Goal: Transaction & Acquisition: Purchase product/service

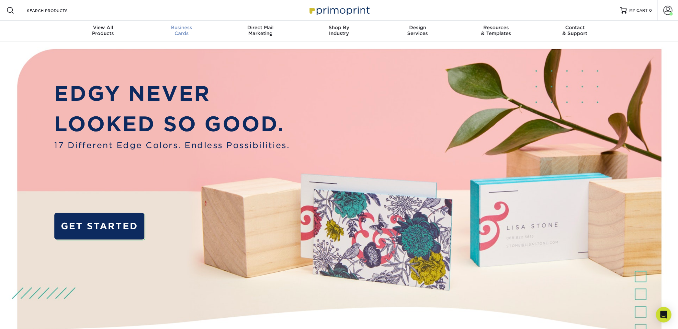
click at [179, 30] on div "Business Cards" at bounding box center [181, 31] width 79 height 12
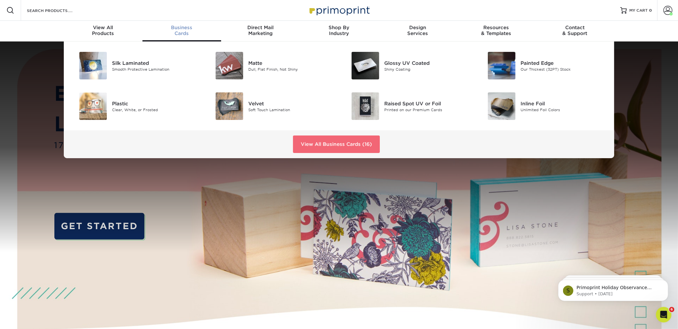
click at [332, 146] on link "View All Business Cards (16)" at bounding box center [336, 143] width 87 height 17
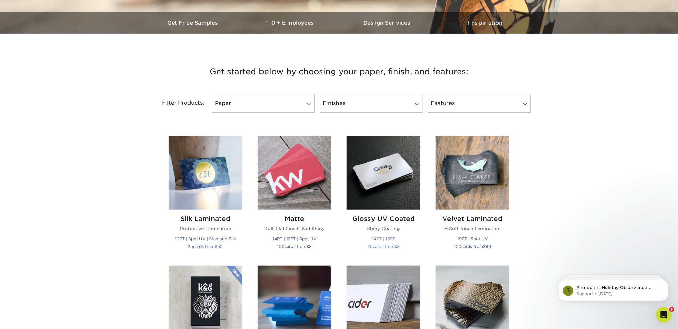
scroll to position [189, 0]
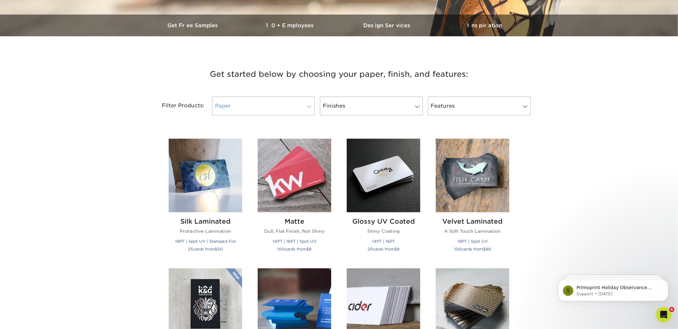
click at [276, 106] on link "Paper" at bounding box center [263, 105] width 103 height 19
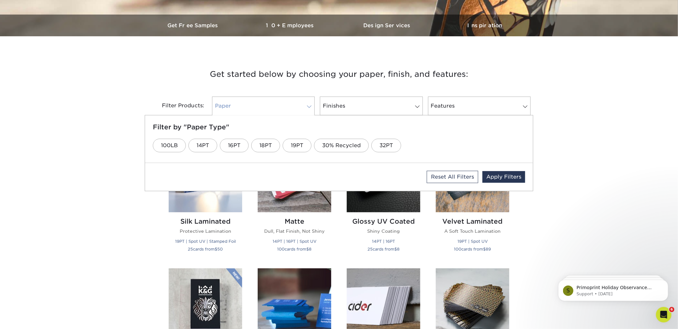
scroll to position [189, 0]
click at [250, 103] on link "Paper" at bounding box center [263, 105] width 103 height 19
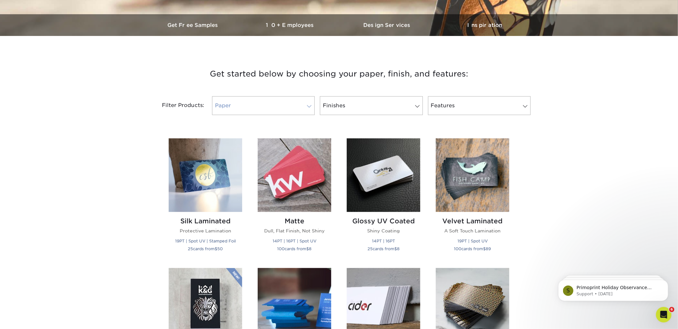
click at [243, 107] on link "Paper" at bounding box center [263, 105] width 103 height 19
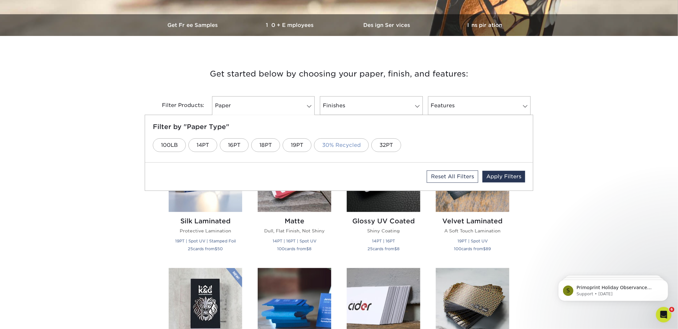
click at [336, 145] on link "30% Recycled" at bounding box center [341, 145] width 55 height 14
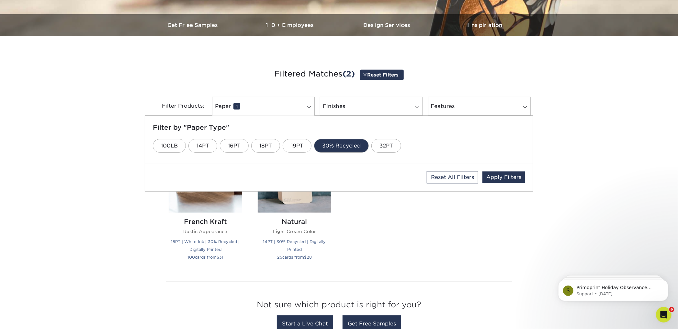
click at [396, 225] on div "Silk Laminated Protective Lamination 19PT | Spot UV | Stamped Foil 25 cards fro…" at bounding box center [339, 203] width 356 height 145
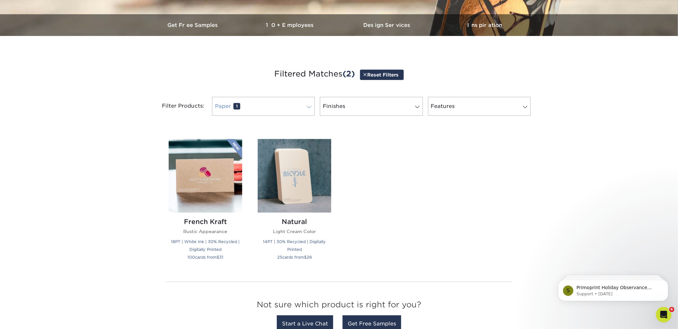
click at [287, 101] on link "Paper 1" at bounding box center [263, 106] width 103 height 19
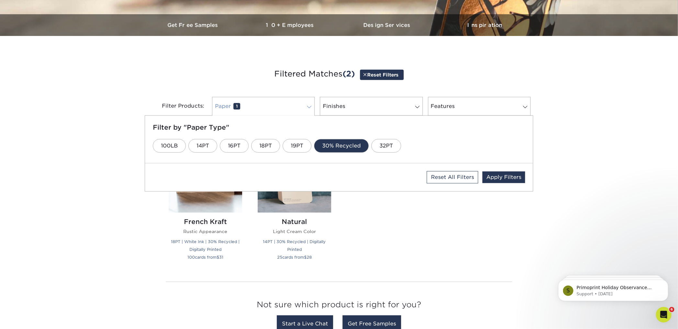
click at [287, 103] on link "Paper 1" at bounding box center [263, 106] width 103 height 19
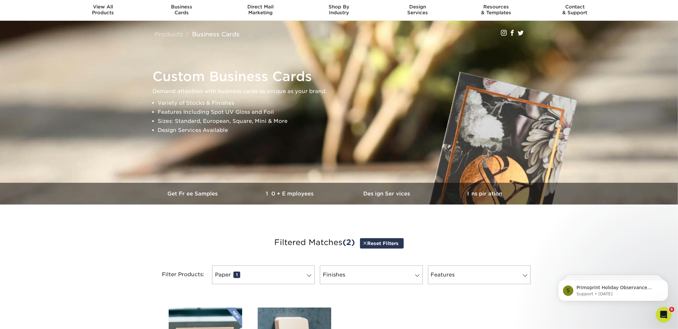
scroll to position [10, 0]
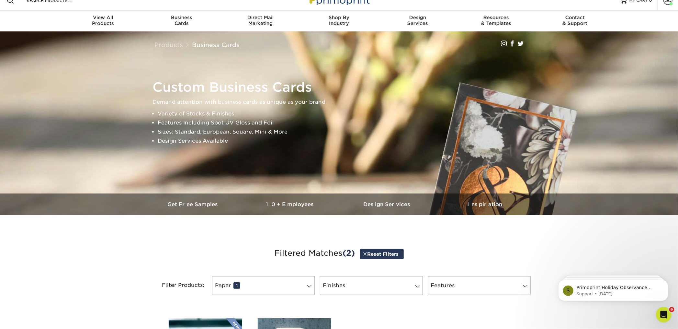
click at [381, 253] on link "Reset Filters" at bounding box center [382, 254] width 44 height 10
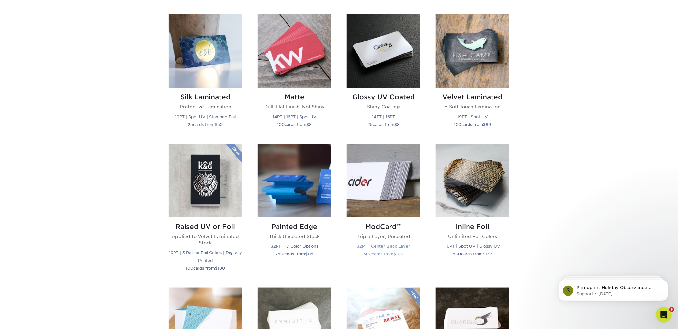
scroll to position [0, 0]
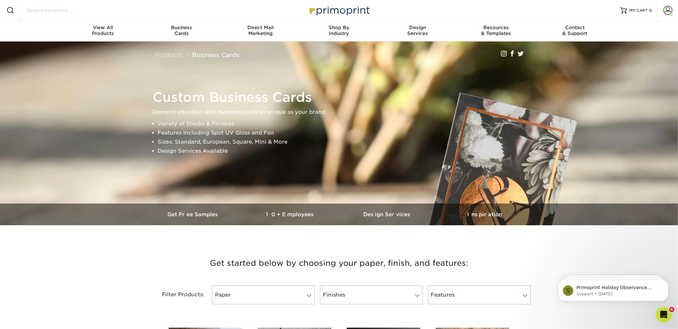
click at [30, 10] on input "Search Products" at bounding box center [57, 10] width 63 height 8
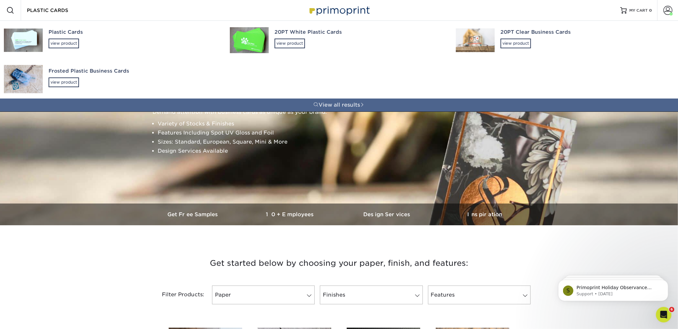
type input "PLASTIC CARDS"
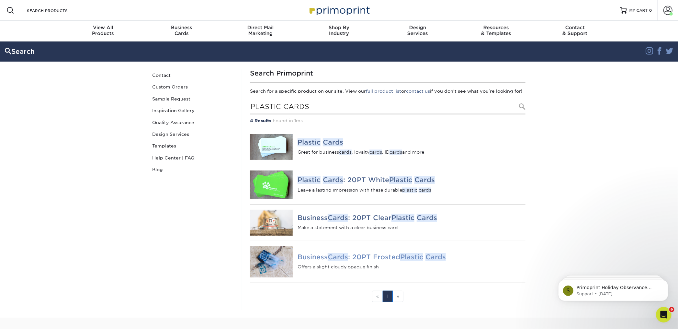
click at [276, 266] on img at bounding box center [271, 261] width 43 height 31
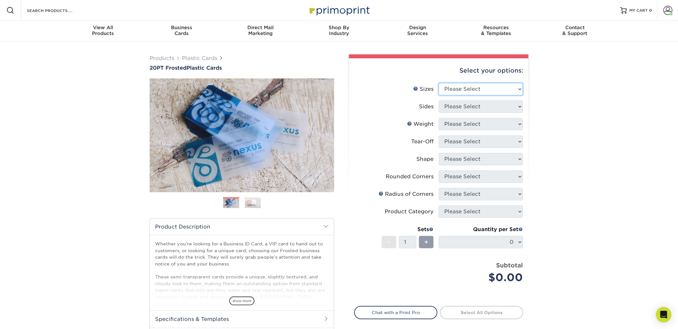
click at [477, 90] on select "Please Select 2" x 3.5" 2" x 8" 2.12" x 3.375" 2.5" x 2.5" 4.25" x 6"" at bounding box center [481, 89] width 84 height 12
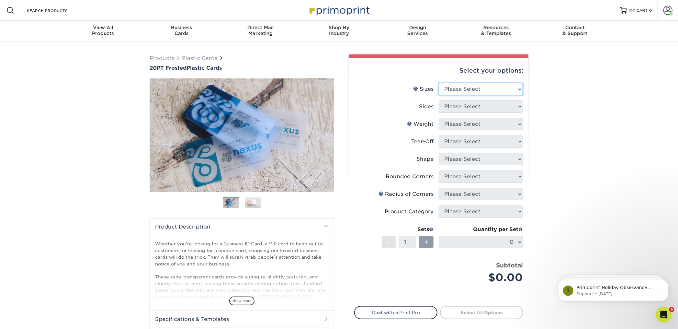
select select "2.00x3.50"
click at [439, 83] on select "Please Select 2" x 3.5" 2" x 8" 2.12" x 3.375" 2.5" x 2.5" 4.25" x 6"" at bounding box center [481, 89] width 84 height 12
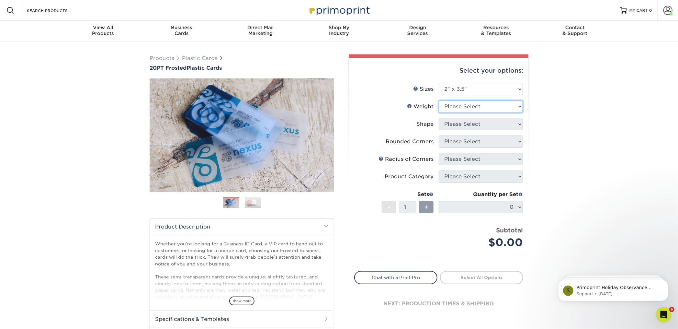
click at [481, 108] on select "Please Select 20PT Frosted Plastic 20PT Frosted Plastic" at bounding box center [481, 106] width 84 height 12
select select "20PT Frosted Plastic"
click at [439, 100] on select "Please Select 20PT Frosted Plastic 20PT Frosted Plastic" at bounding box center [481, 106] width 84 height 12
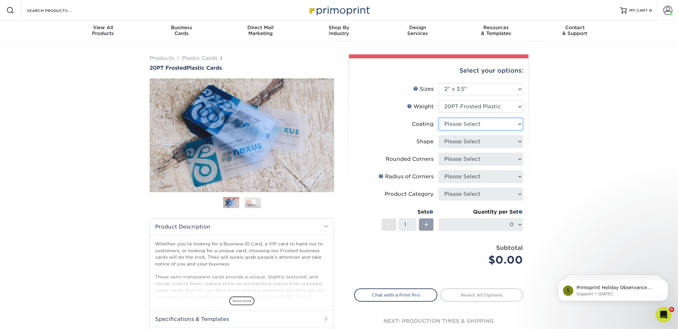
click at [488, 124] on select at bounding box center [481, 124] width 84 height 12
select select "3e7618de-abca-4bda-9f97-8b9129e913d8"
click at [439, 118] on select at bounding box center [481, 124] width 84 height 12
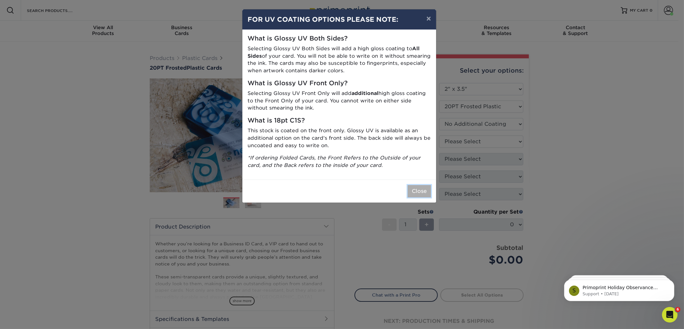
click at [422, 192] on button "Close" at bounding box center [418, 191] width 23 height 12
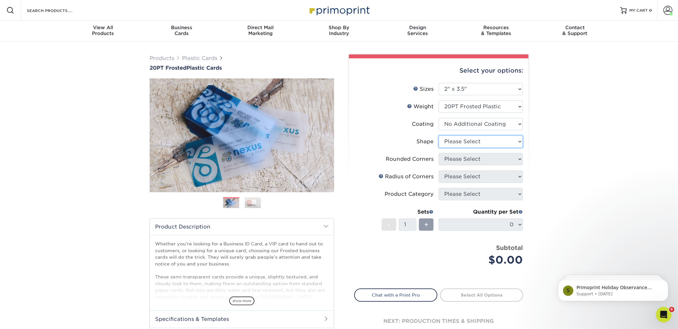
click at [490, 140] on select "Please Select Oval Standard" at bounding box center [481, 141] width 84 height 12
select select "standard"
click at [439, 135] on select "Please Select Oval Standard" at bounding box center [481, 141] width 84 height 12
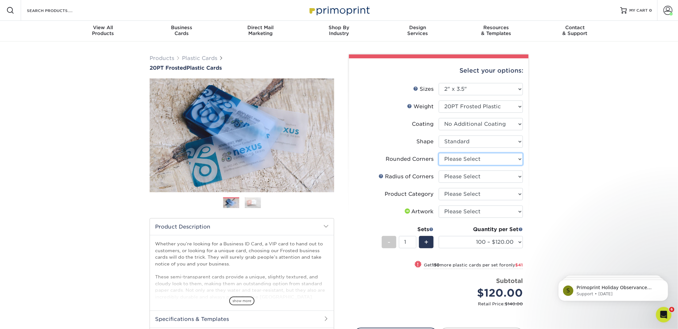
click at [491, 158] on select "Please Select Yes - Round 4 Corners" at bounding box center [481, 159] width 84 height 12
select select "7672df9e-0e0a-464d-8e1f-920c575e4da3"
click at [439, 153] on select "Please Select Yes - Round 4 Corners" at bounding box center [481, 159] width 84 height 12
click at [494, 176] on select "Please Select Rounded 1/8" Rounded 1/4"" at bounding box center [481, 176] width 84 height 12
select select "589680c7-ee9a-431b-9d12-d7aeb1386a97"
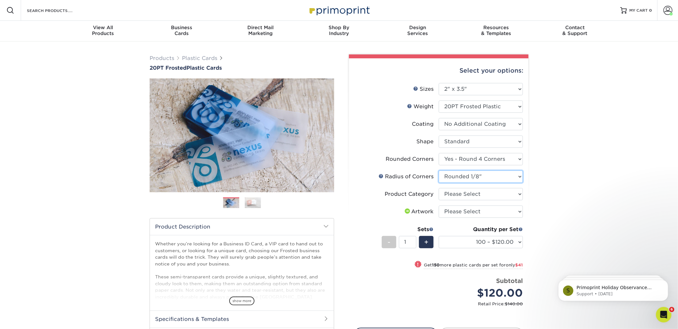
click at [439, 170] on select "Please Select Rounded 1/8" Rounded 1/4"" at bounding box center [481, 176] width 84 height 12
click at [499, 195] on select "Please Select Business Cards" at bounding box center [481, 194] width 84 height 12
select select "3b5148f1-0588-4f88-a218-97bcfdce65c1"
click at [439, 188] on select "Please Select Business Cards" at bounding box center [481, 194] width 84 height 12
click at [491, 212] on select "Please Select I will upload files I need a design - $100" at bounding box center [481, 211] width 84 height 12
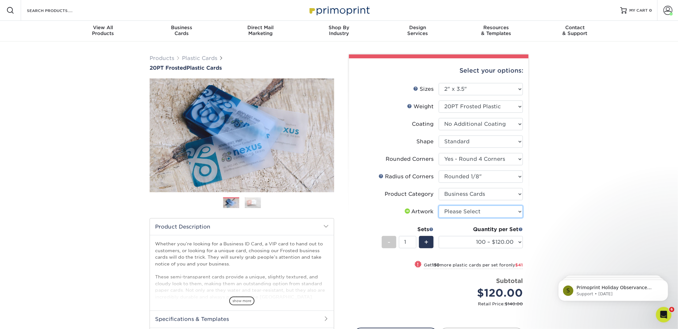
select select "upload"
click at [439, 205] on select "Please Select I will upload files I need a design - $100" at bounding box center [481, 211] width 84 height 12
click at [519, 241] on select "100 – $120.00 250 – $161.00 500 – $207.00 1000 – $232.00 2500 – $560.00 5000 – …" at bounding box center [481, 242] width 84 height 12
click at [517, 242] on select "100 – $120.00 250 – $161.00 500 – $207.00 1000 – $232.00 2500 – $560.00 5000 – …" at bounding box center [481, 242] width 84 height 12
click at [93, 91] on div "Products Plastic Cards 20PT Frosted Plastic Cards Previous Next and" at bounding box center [339, 221] width 678 height 361
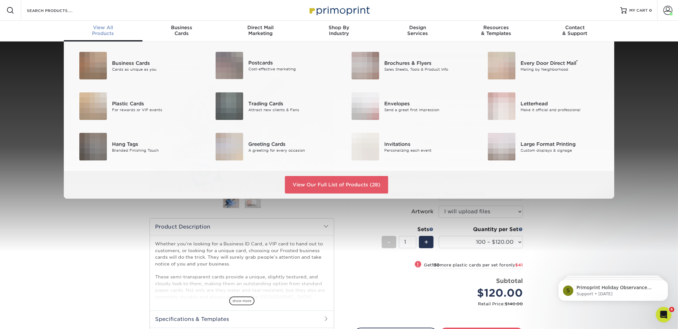
click at [105, 33] on div "View All Products" at bounding box center [103, 31] width 79 height 12
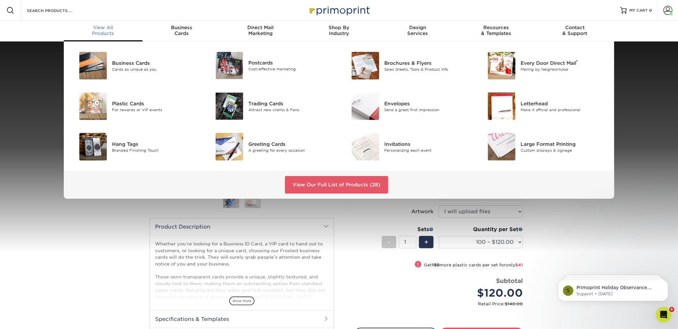
click at [107, 32] on div "View All Products" at bounding box center [103, 31] width 79 height 12
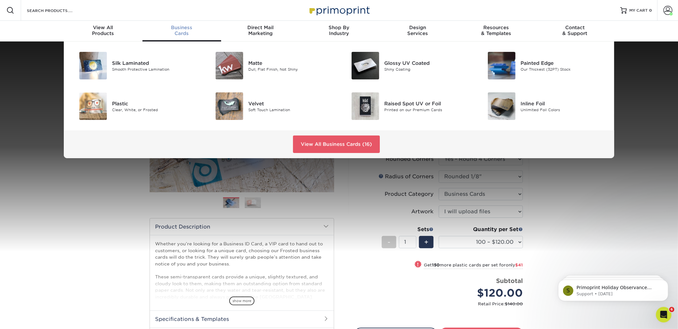
click at [46, 114] on div "Silk Laminated Smooth Protective Lamination Matte Dull, Flat Finish, Not Shiny" at bounding box center [339, 99] width 678 height 117
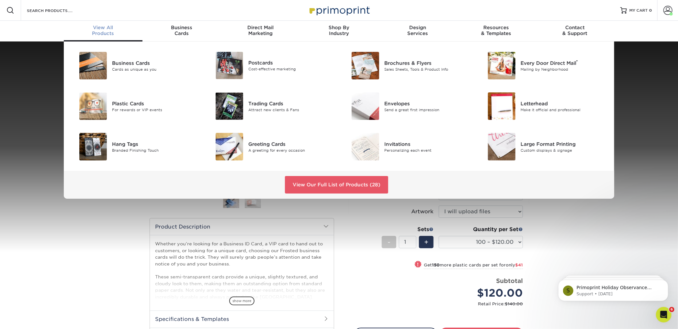
click at [113, 29] on span "View All" at bounding box center [103, 28] width 79 height 6
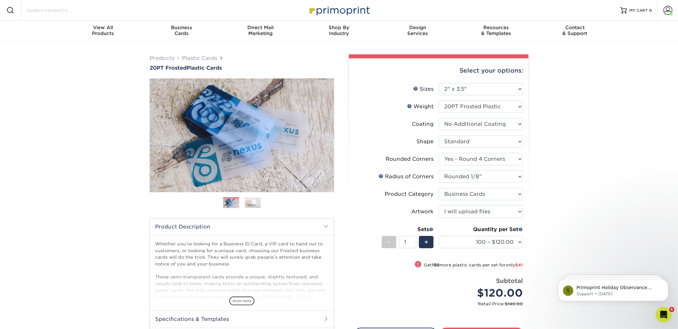
click at [84, 10] on input "Search Products" at bounding box center [57, 10] width 63 height 8
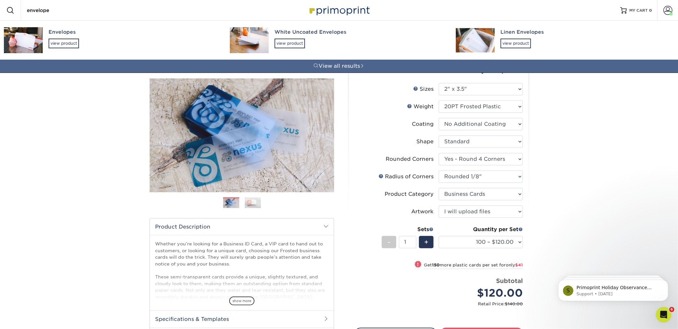
type input "envelope"
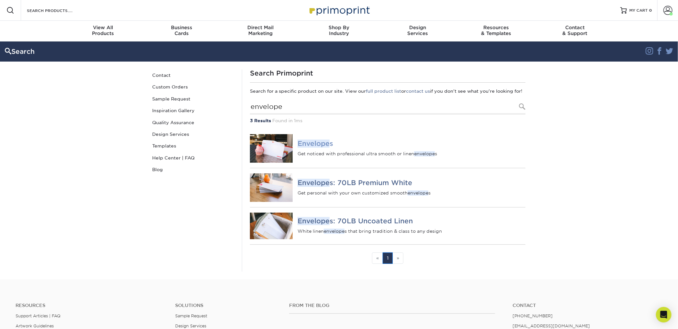
click at [288, 163] on img at bounding box center [271, 148] width 43 height 28
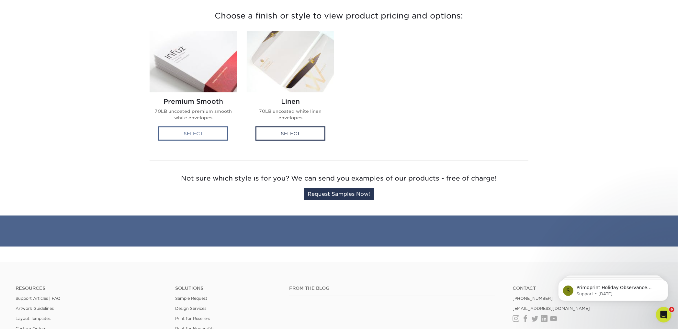
click at [207, 136] on div "Select" at bounding box center [193, 133] width 70 height 14
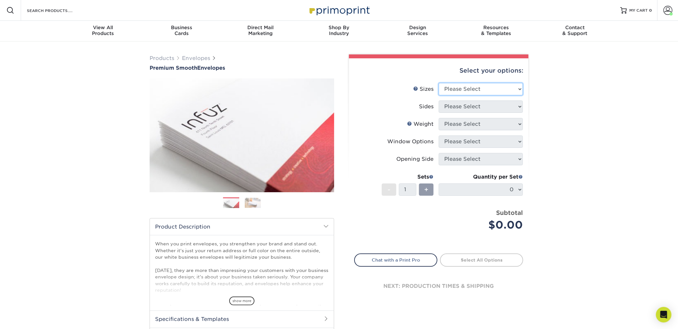
click at [505, 88] on select "Please Select 8.875" x 3.875" 4.125" x 9.5" 5.25" x 7.25" 9" x 12"" at bounding box center [481, 89] width 84 height 12
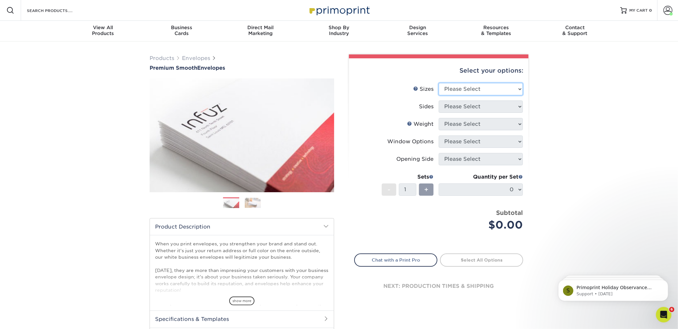
select select "4.12x9.50"
click at [439, 83] on select "Please Select 8.875" x 3.875" 4.125" x 9.5" 5.25" x 7.25" 9" x 12"" at bounding box center [481, 89] width 84 height 12
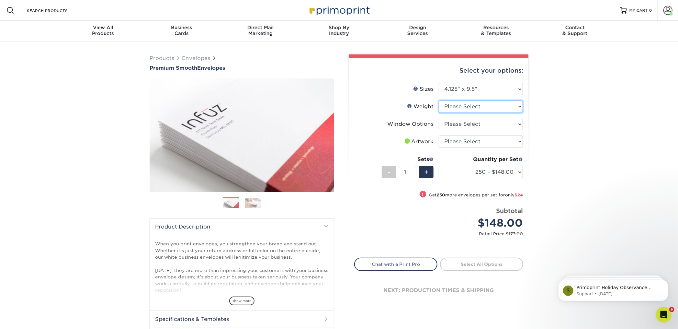
click at [467, 108] on select "Please Select 70LB" at bounding box center [481, 106] width 84 height 12
select select "70LB"
click at [439, 100] on select "Please Select 70LB" at bounding box center [481, 106] width 84 height 12
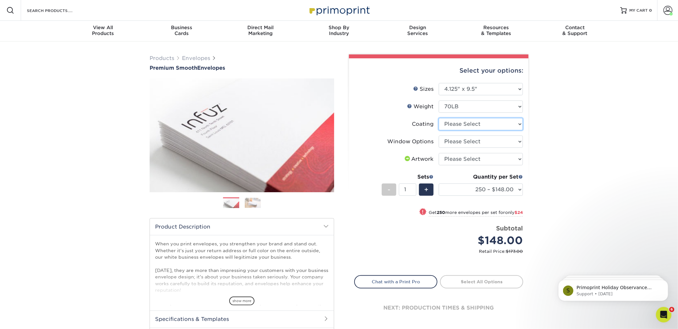
click at [476, 124] on select at bounding box center [481, 124] width 84 height 12
select select "3e7618de-abca-4bda-9f97-8b9129e913d8"
click at [439, 118] on select at bounding box center [481, 124] width 84 height 12
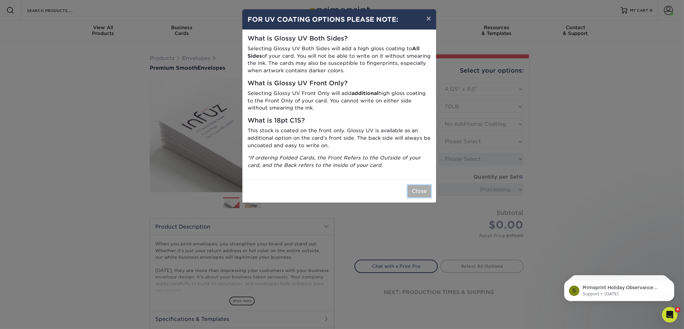
click at [410, 191] on button "Close" at bounding box center [418, 191] width 23 height 12
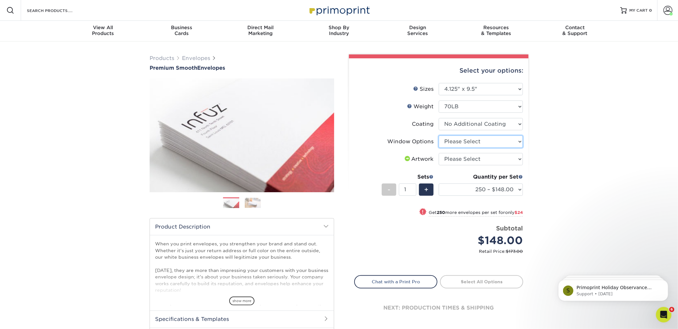
click at [481, 142] on select "Please Select No Window Window (Left Side)" at bounding box center [481, 141] width 84 height 12
select select "1f9e9f9f-4237-4243-ba79-49052844f6e6"
click at [439, 135] on select "Please Select No Window Window (Left Side)" at bounding box center [481, 141] width 84 height 12
click at [500, 158] on select "Please Select I will upload files I need a design - $50" at bounding box center [481, 159] width 84 height 12
select select "upload"
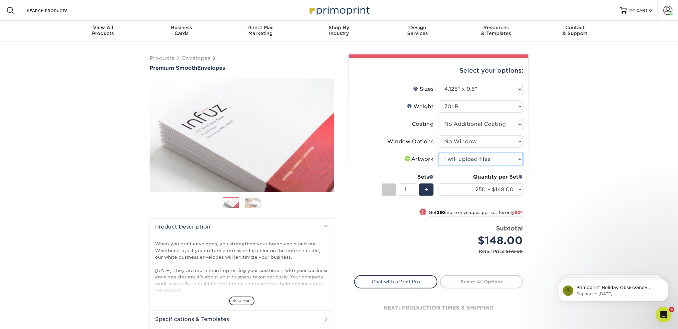
click at [439, 153] on select "Please Select I will upload files I need a design - $50" at bounding box center [481, 159] width 84 height 12
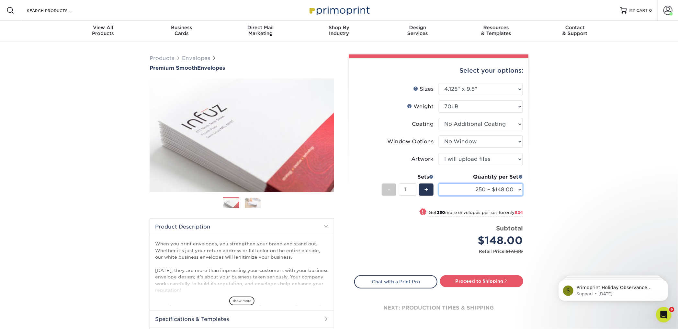
click at [521, 187] on select "250 – $148.00 500 – $172.00 1000 – $214.00 2500 – $331.00 5000 – $483.00 10000 …" at bounding box center [481, 189] width 84 height 12
click at [520, 190] on select "250 – $148.00 500 – $172.00 1000 – $214.00 2500 – $331.00 5000 – $483.00 10000 …" at bounding box center [481, 189] width 84 height 12
